Goal: Navigation & Orientation: Find specific page/section

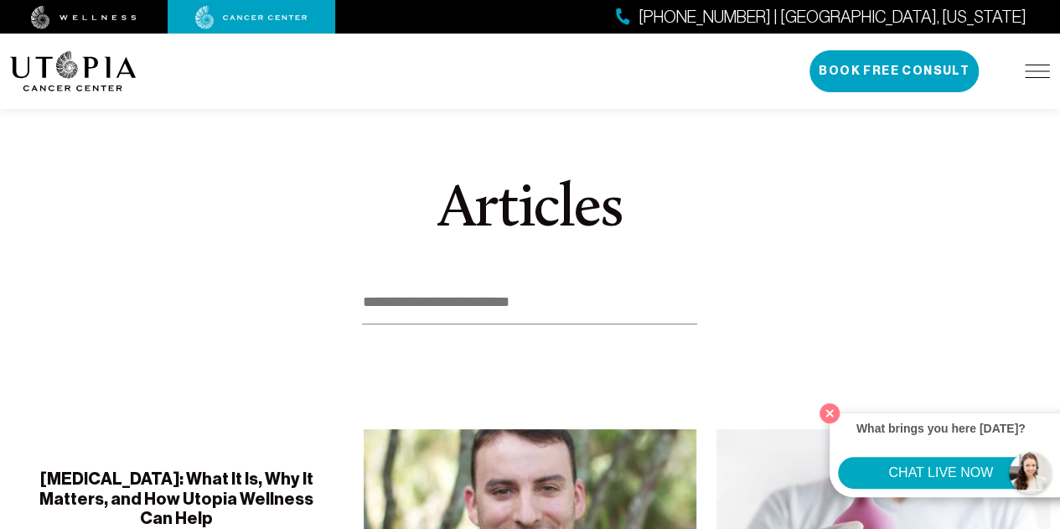
click at [65, 75] on img at bounding box center [73, 71] width 127 height 40
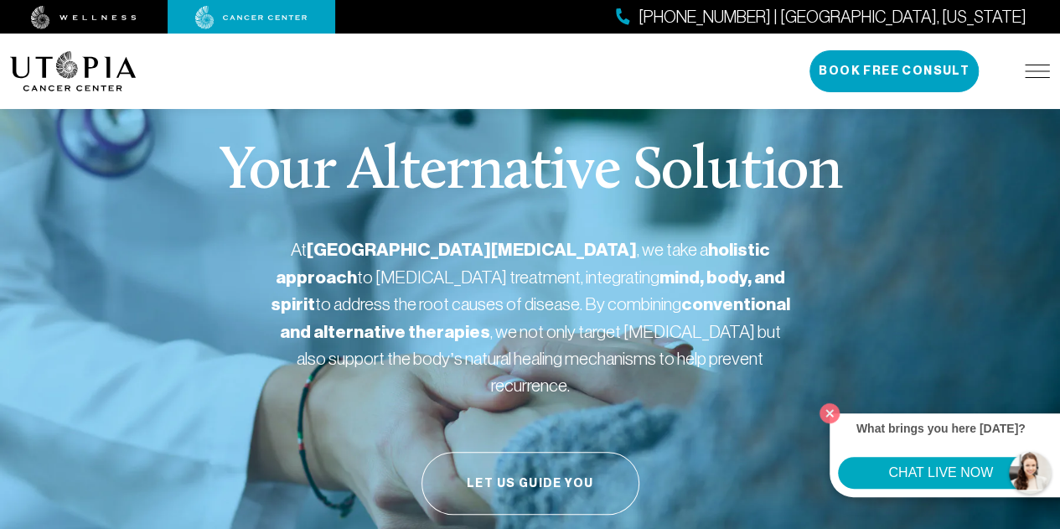
click at [1035, 71] on img at bounding box center [1037, 71] width 25 height 13
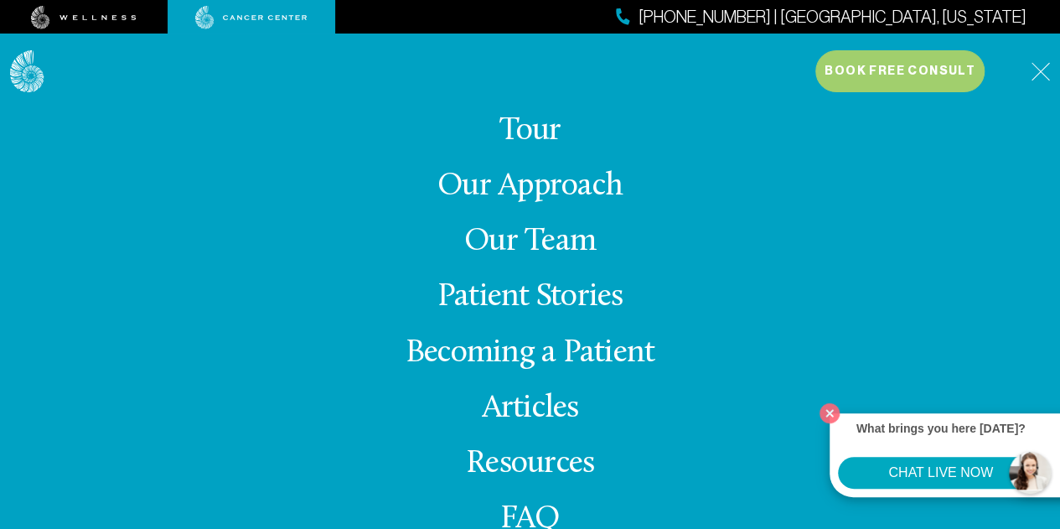
click at [563, 191] on link "Our Approach" at bounding box center [529, 186] width 185 height 33
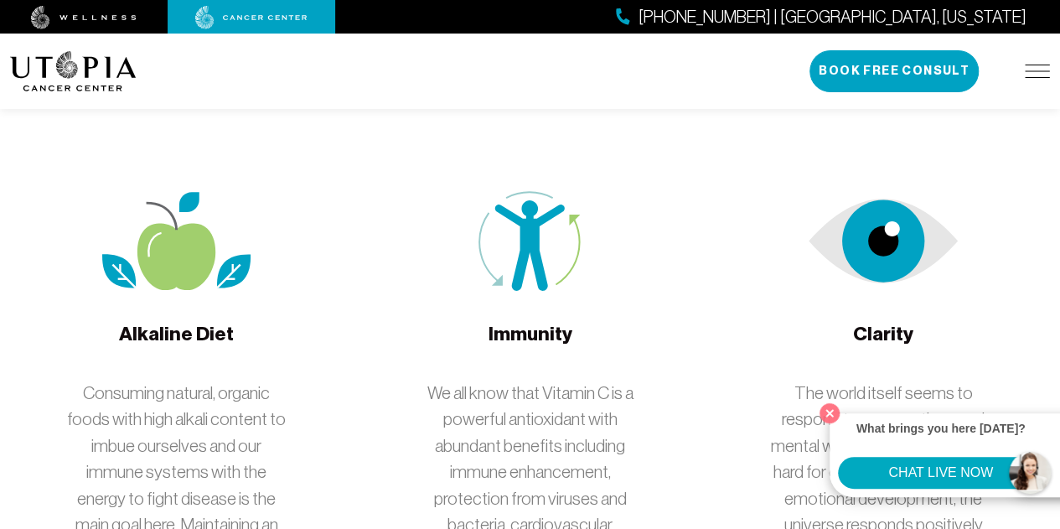
scroll to position [2933, 0]
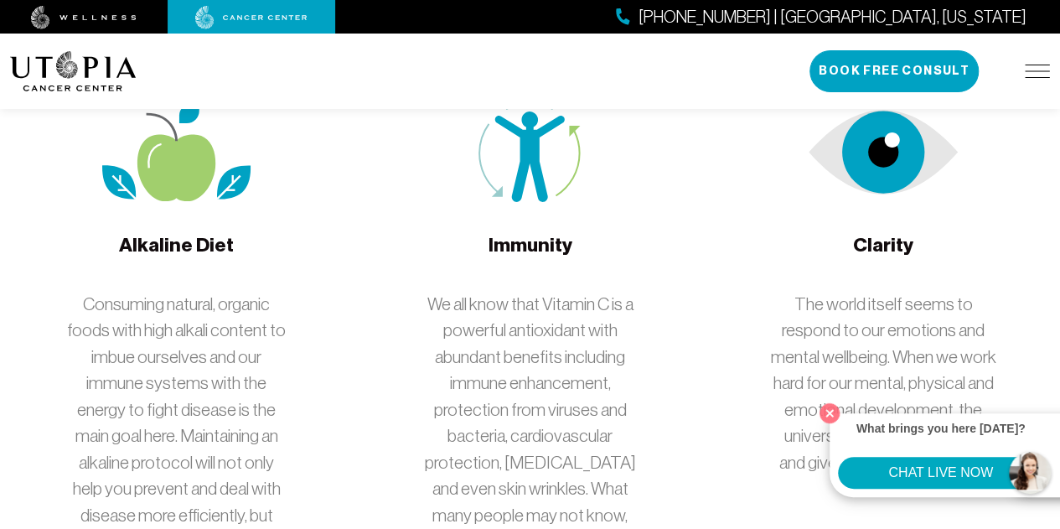
click at [1032, 71] on img at bounding box center [1037, 71] width 25 height 13
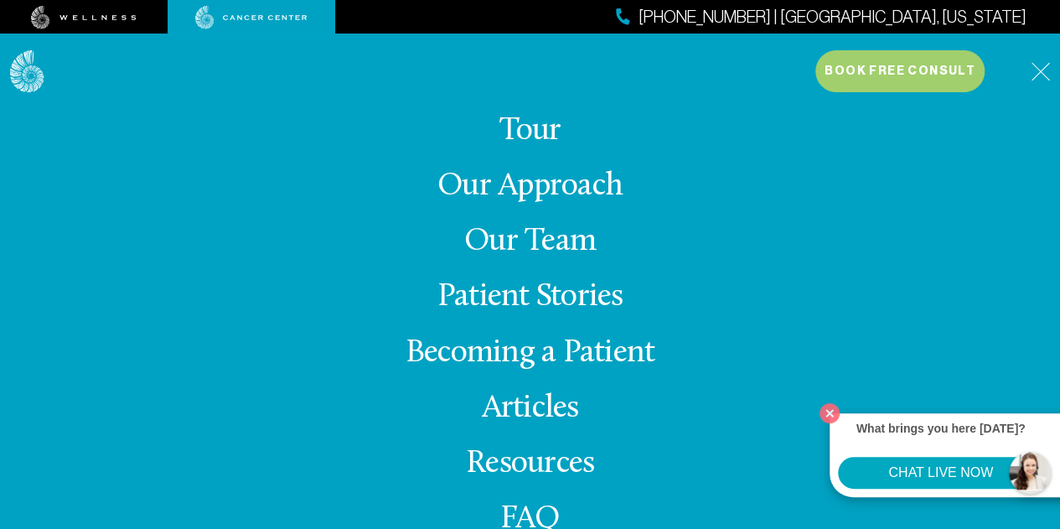
click at [401, 17] on div "[PHONE_NUMBER] | [GEOGRAPHIC_DATA], [US_STATE]" at bounding box center [530, 17] width 1060 height 34
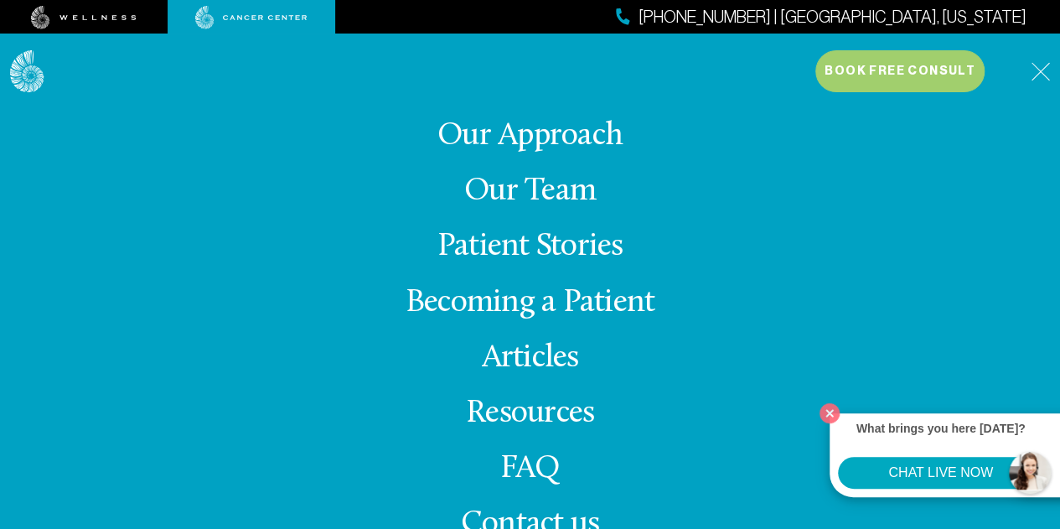
scroll to position [3185, 0]
click at [33, 79] on img at bounding box center [27, 71] width 34 height 43
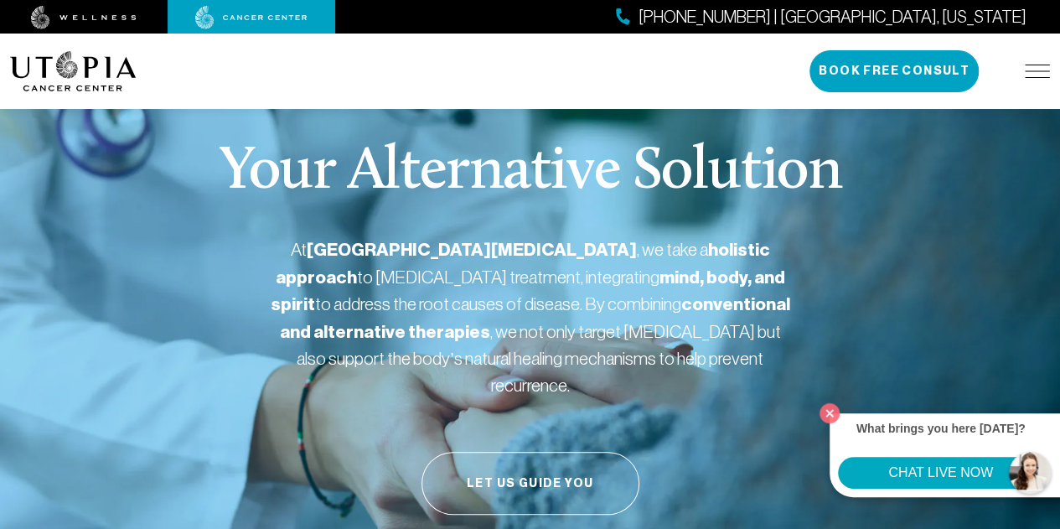
click at [71, 16] on img at bounding box center [84, 17] width 106 height 23
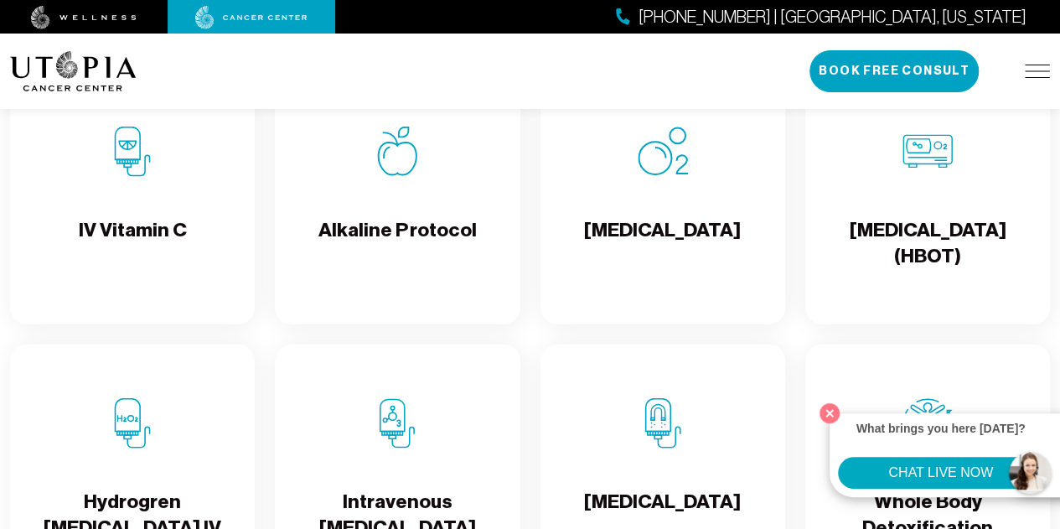
scroll to position [1844, 0]
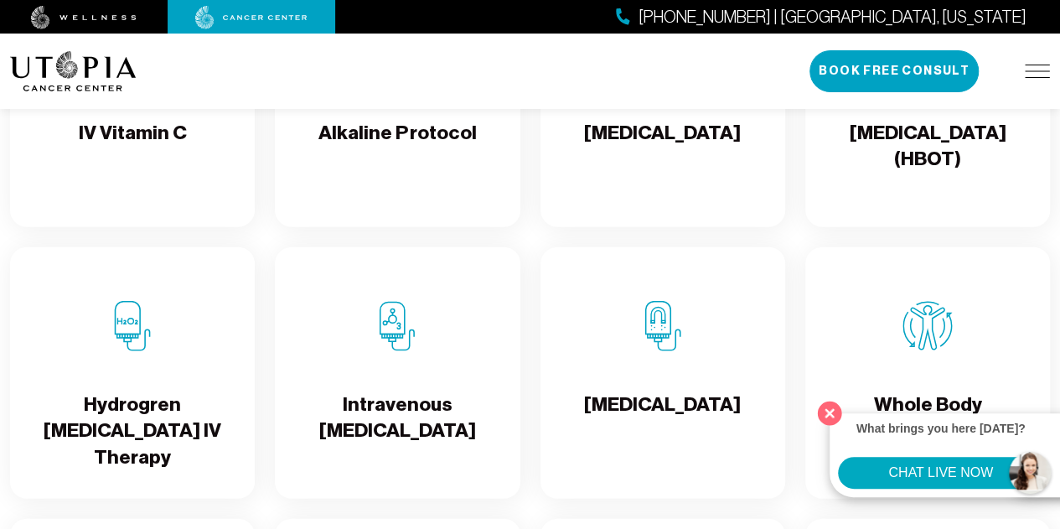
click at [828, 408] on button "Close" at bounding box center [830, 413] width 34 height 34
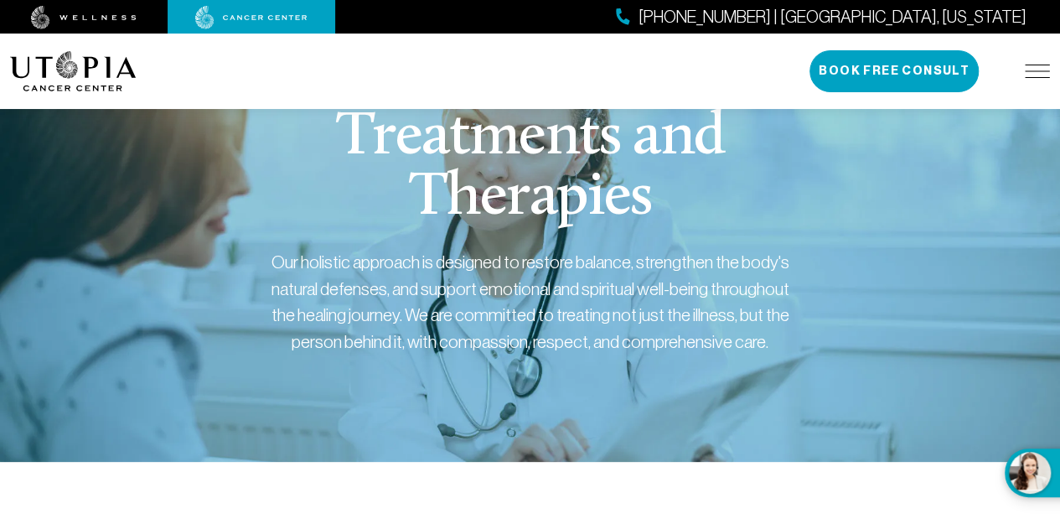
scroll to position [0, 0]
